Goal: Task Accomplishment & Management: Manage account settings

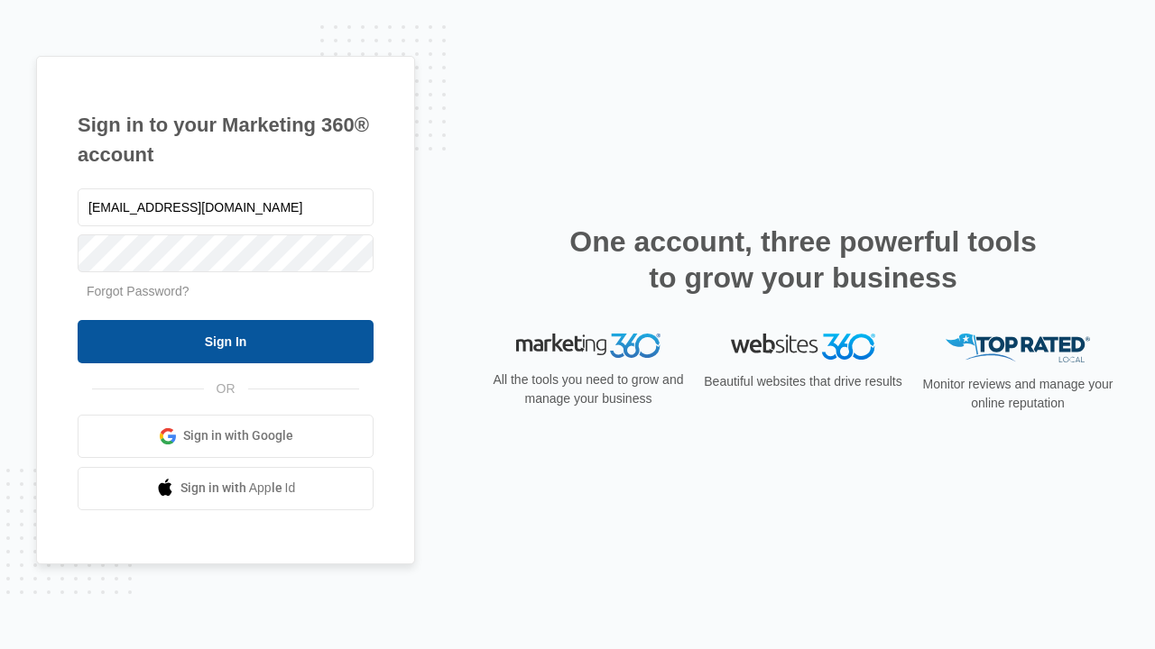
click at [225, 341] on input "Sign In" at bounding box center [226, 341] width 296 height 43
